Goal: Answer question/provide support

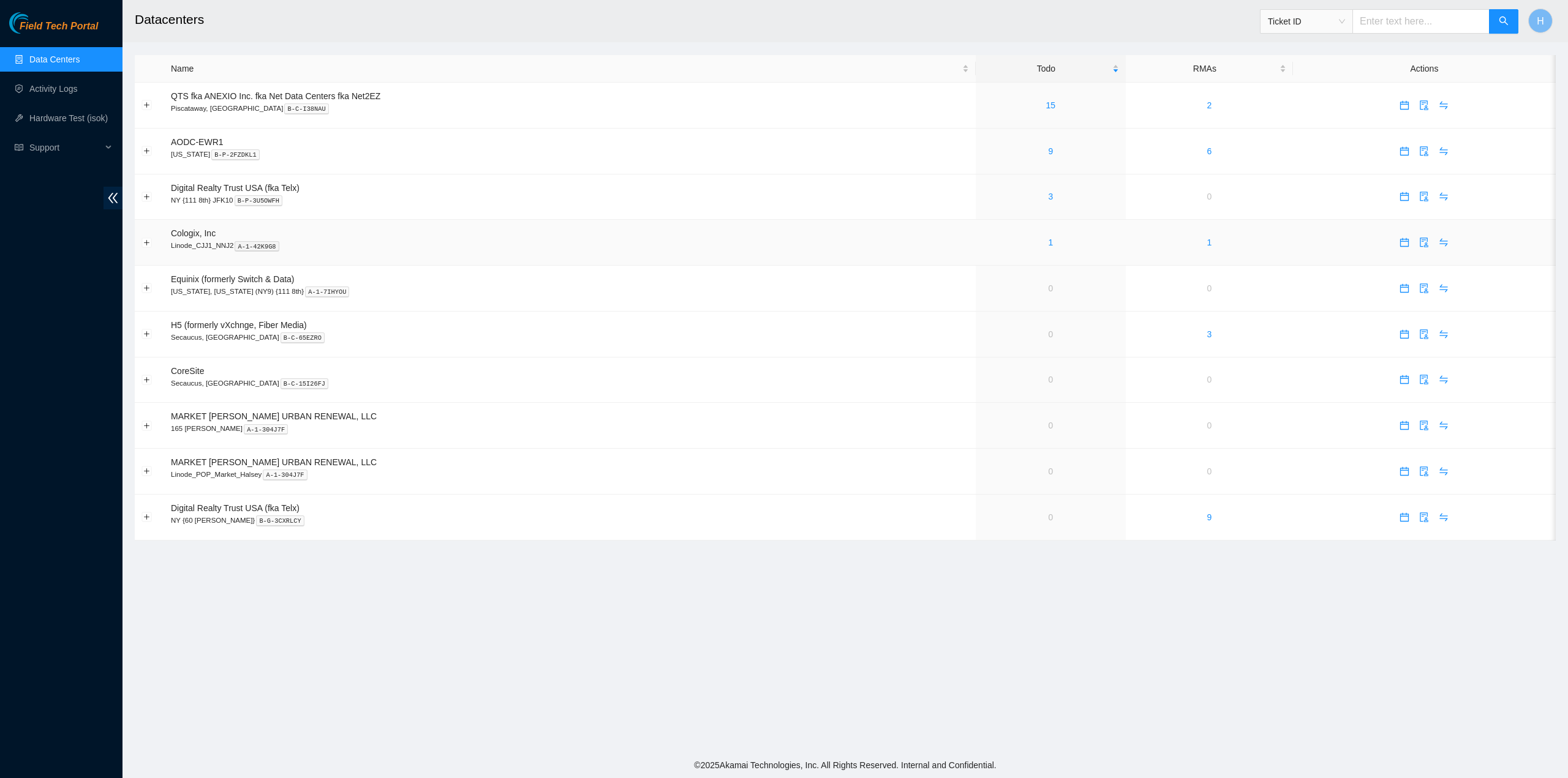
click at [1061, 231] on td "1" at bounding box center [1050, 243] width 150 height 46
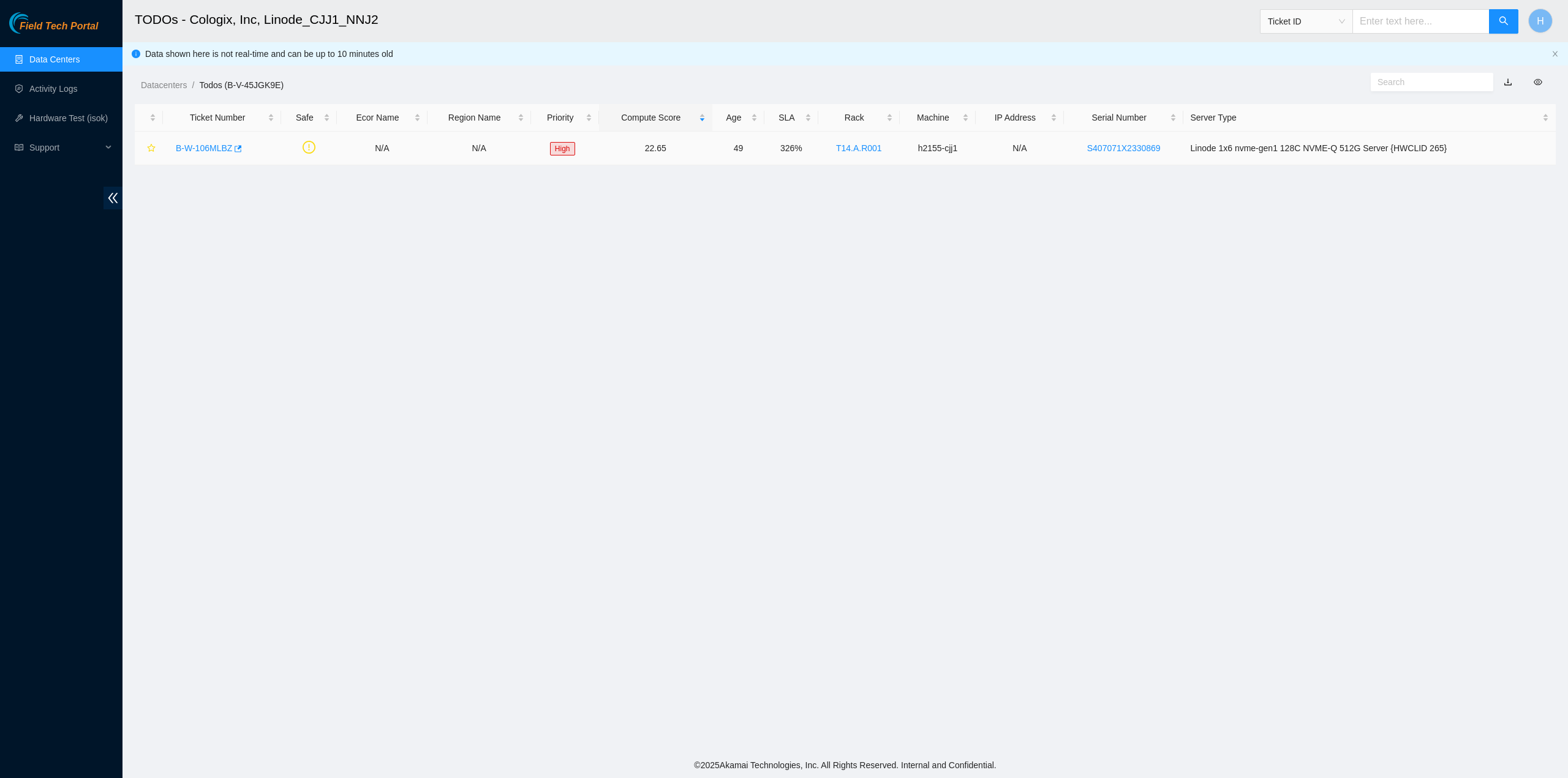
click at [206, 145] on link "B-W-106MLBZ" at bounding box center [204, 149] width 57 height 10
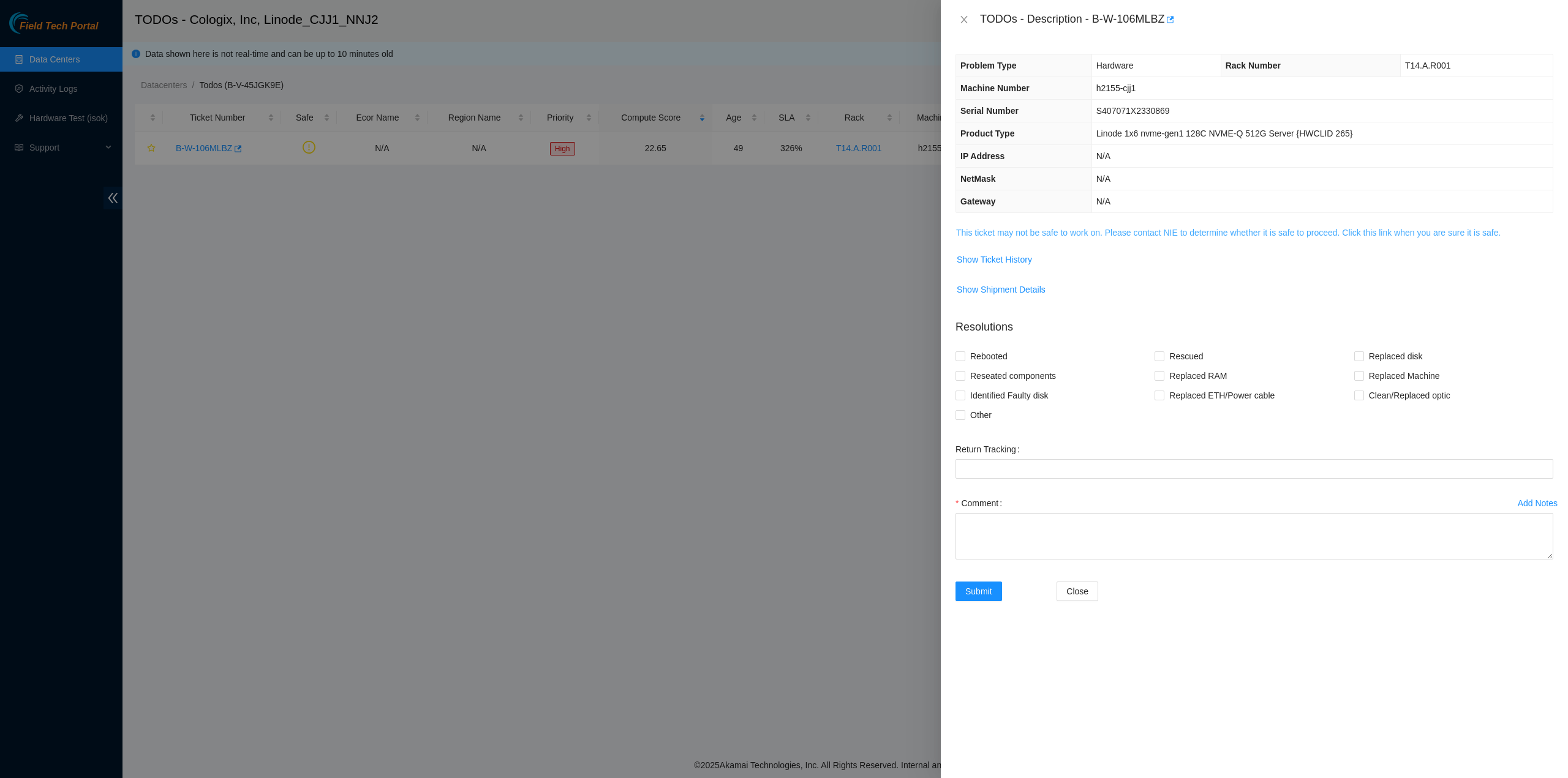
click at [1091, 228] on link "This ticket may not be safe to work on. Please contact NIE to determine whether…" at bounding box center [1228, 233] width 544 height 10
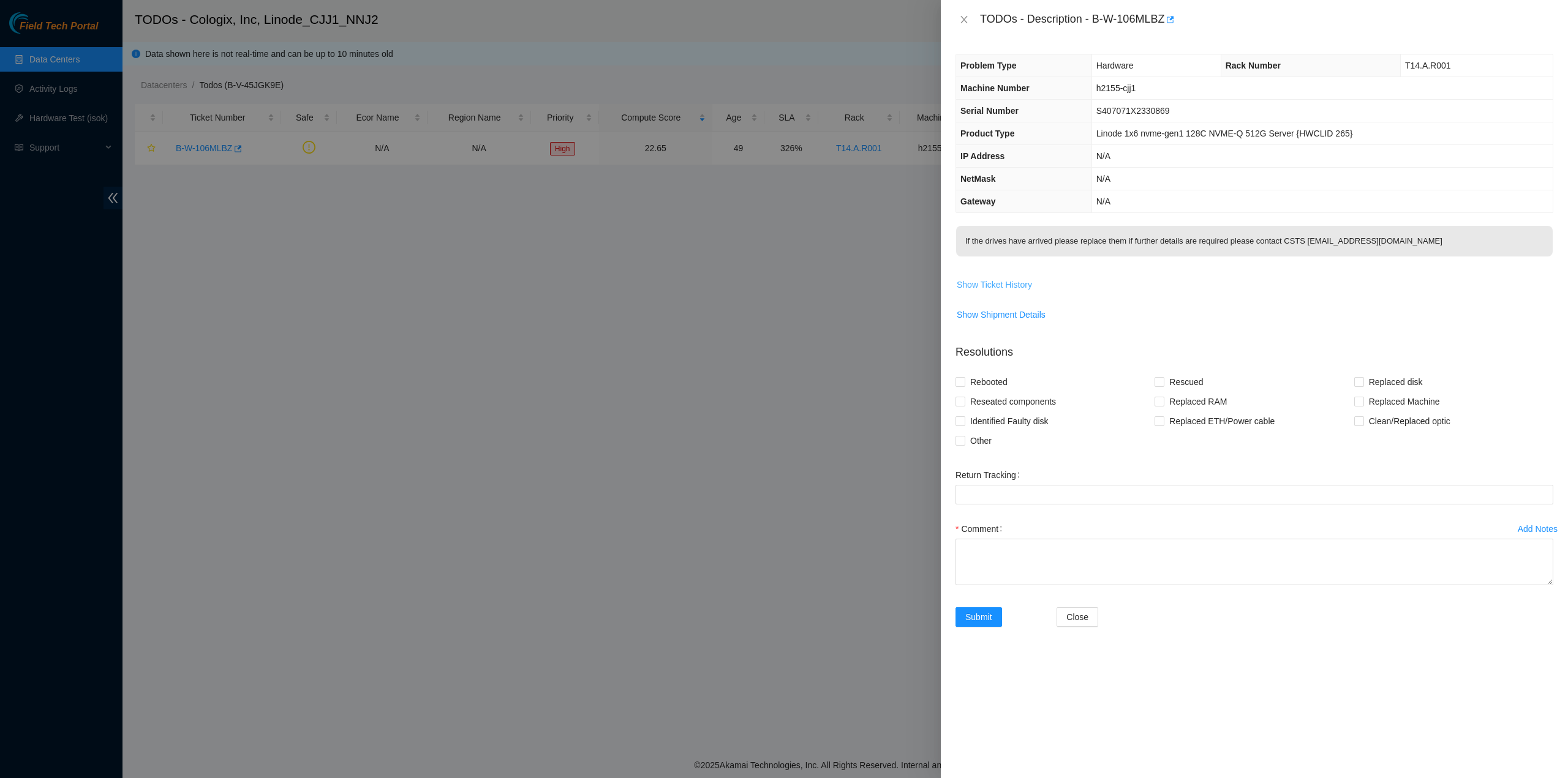
click at [1016, 282] on span "Show Ticket History" at bounding box center [994, 285] width 76 height 13
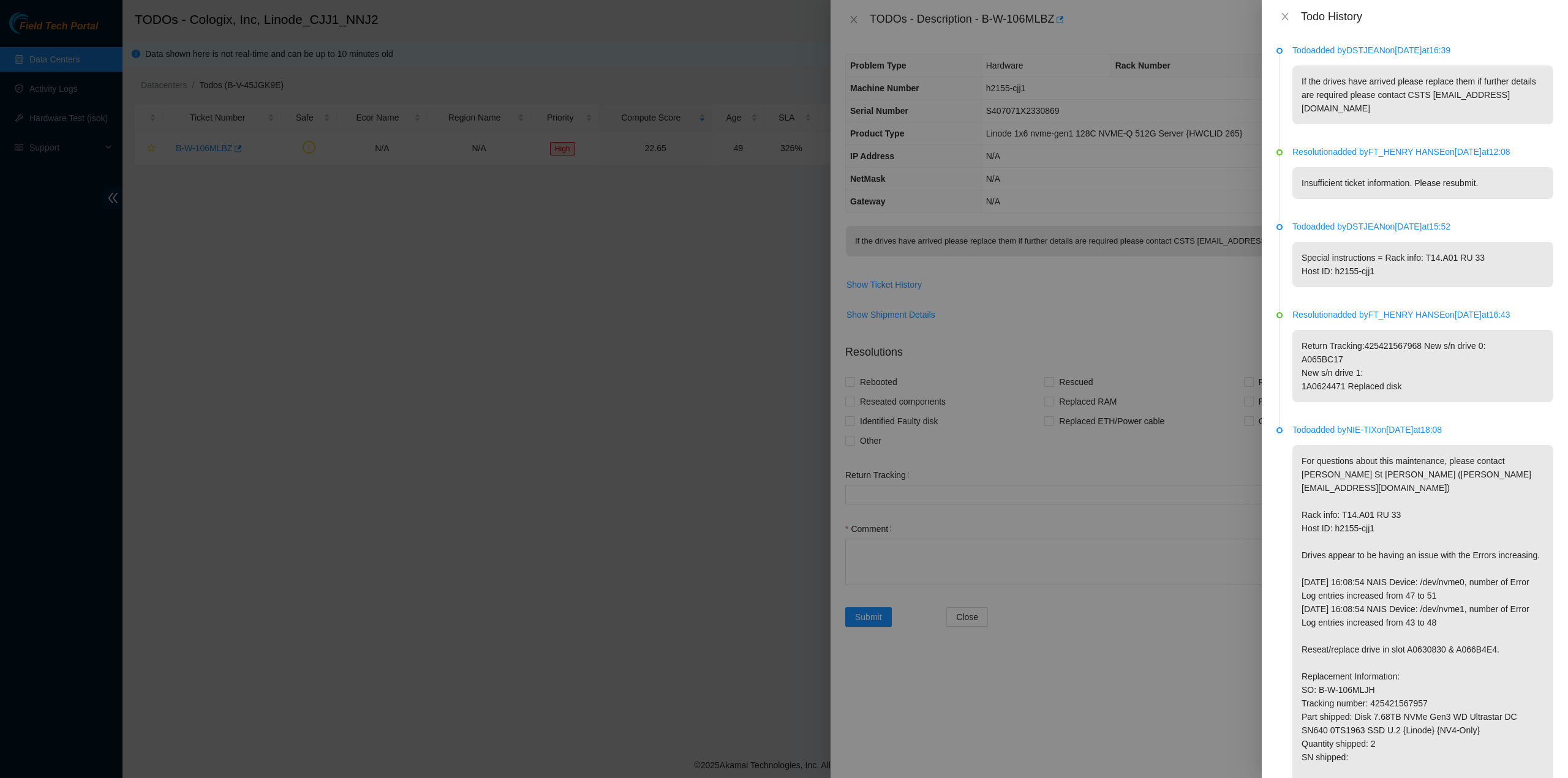
click at [1384, 689] on p "For questions about this maintenance, please contact Daryl St Jean (dstjean@aka…" at bounding box center [1423, 656] width 261 height 423
click at [1385, 689] on p "For questions about this maintenance, please contact Daryl St Jean (dstjean@aka…" at bounding box center [1423, 656] width 261 height 423
click at [1386, 687] on p "For questions about this maintenance, please contact Daryl St Jean (dstjean@aka…" at bounding box center [1423, 656] width 261 height 423
click at [1387, 688] on p "For questions about this maintenance, please contact Daryl St Jean (dstjean@aka…" at bounding box center [1423, 656] width 261 height 423
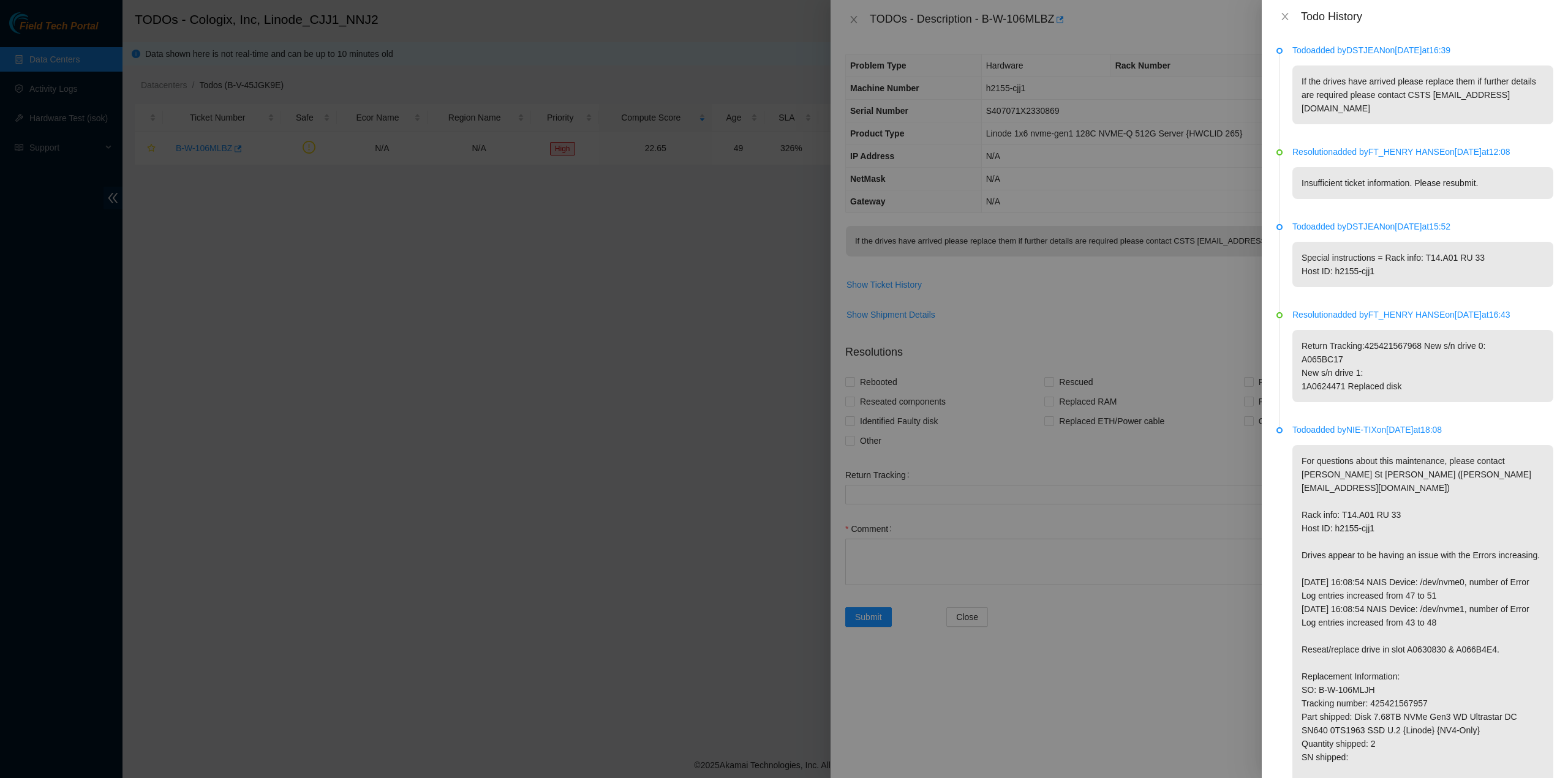
click at [1387, 688] on p "For questions about this maintenance, please contact Daryl St Jean (dstjean@aka…" at bounding box center [1423, 656] width 261 height 423
click at [1282, 16] on icon "close" at bounding box center [1285, 16] width 10 height 10
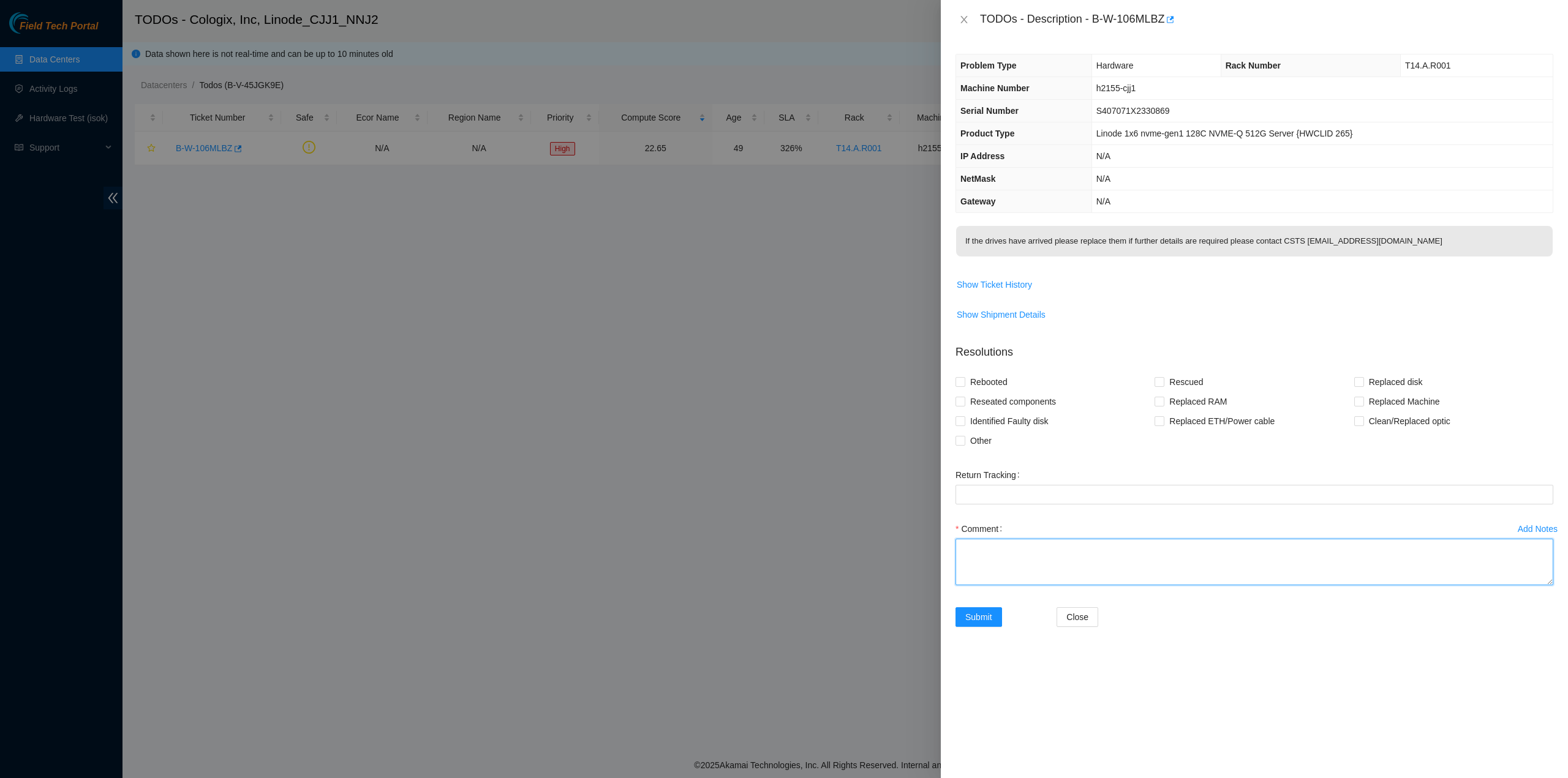
drag, startPoint x: 1069, startPoint y: 551, endPoint x: 1067, endPoint y: 545, distance: 6.3
click at [1068, 551] on textarea "Comment" at bounding box center [1254, 562] width 598 height 47
click at [993, 287] on span "Show Ticket History" at bounding box center [994, 285] width 76 height 13
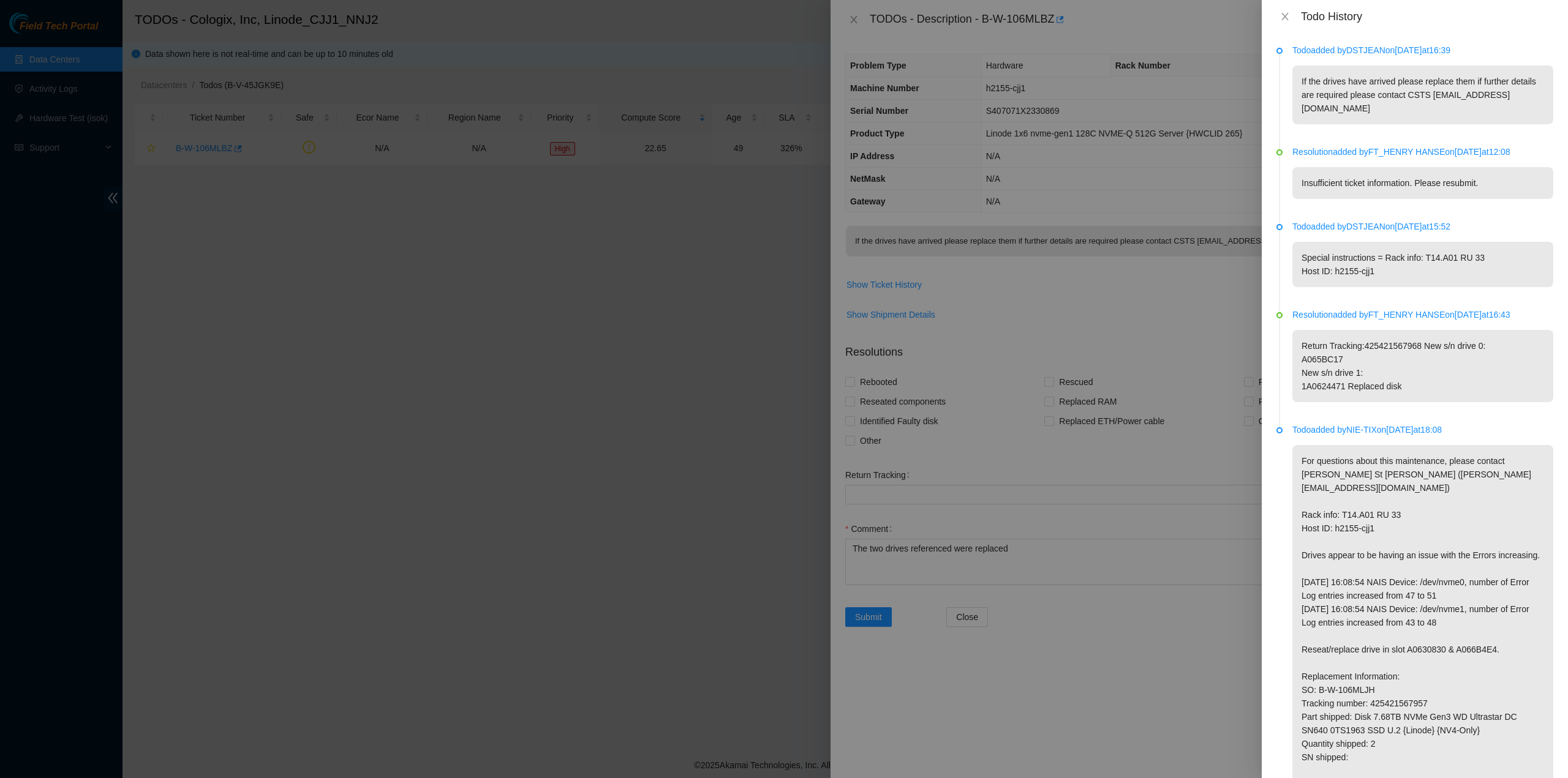
drag, startPoint x: 1460, startPoint y: 300, endPoint x: 1506, endPoint y: 303, distance: 46.1
click at [1506, 308] on p "Resolution added by FT_HENRY HANSE on 2025-05-19 at 16:43" at bounding box center [1423, 314] width 261 height 13
copy p "2025-05-19"
click at [1010, 469] on div at bounding box center [784, 389] width 1568 height 778
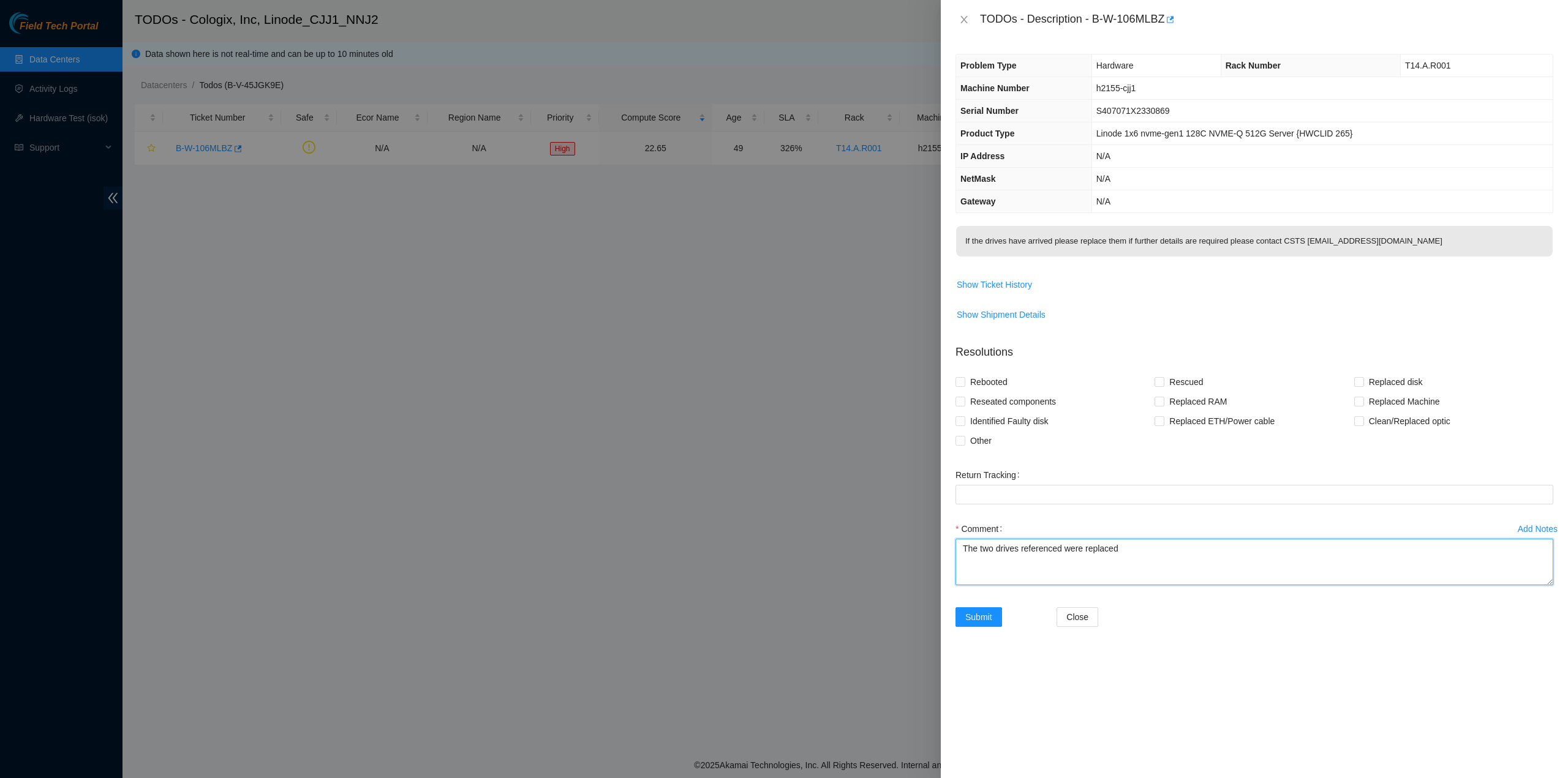
drag, startPoint x: 1162, startPoint y: 561, endPoint x: 1162, endPoint y: 602, distance: 41.0
click at [1162, 570] on textarea "The two drives referenced were replaced" at bounding box center [1254, 562] width 598 height 47
paste textarea "2025-05-19"
type textarea "The two drives referenced were replaced on 2025-05-19 as per the resolution sub…"
click at [985, 616] on span "Submit" at bounding box center [979, 617] width 27 height 13
